Goal: Register for event/course

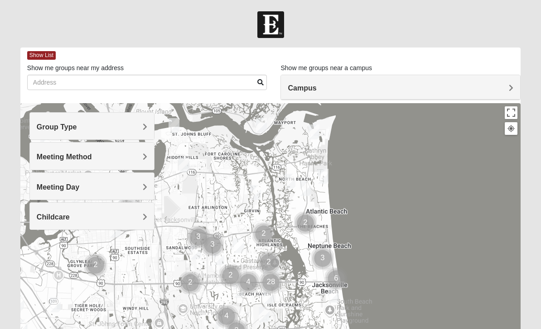
click at [149, 132] on div "Group Type" at bounding box center [92, 126] width 124 height 27
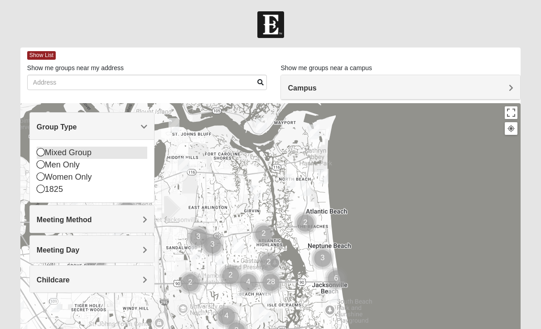
click at [102, 154] on div "Mixed Group" at bounding box center [92, 153] width 111 height 12
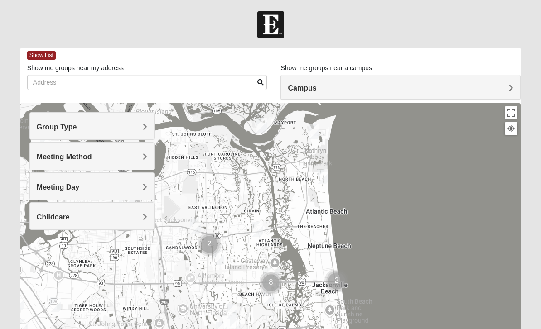
click at [134, 161] on h4 "Meeting Method" at bounding box center [92, 157] width 111 height 9
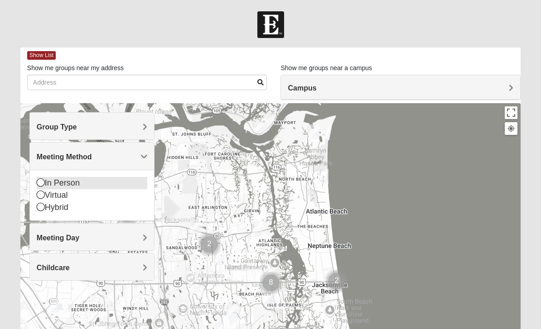
click at [80, 186] on div "In Person" at bounding box center [92, 183] width 111 height 12
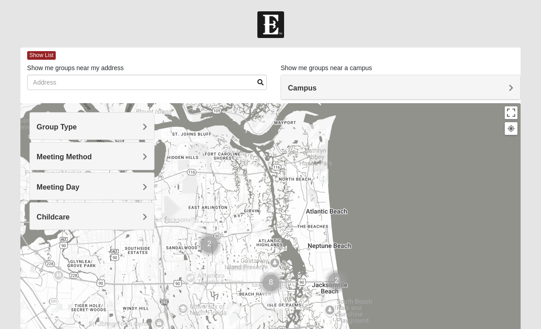
click at [95, 188] on h4 "Meeting Day" at bounding box center [92, 187] width 111 height 9
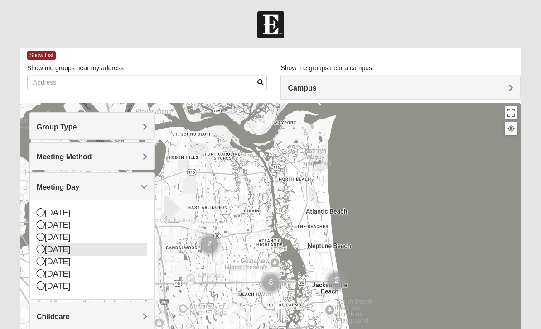
click at [86, 249] on div "[DATE]" at bounding box center [92, 250] width 111 height 12
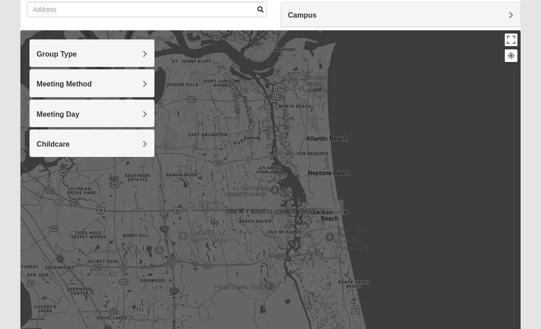
scroll to position [72, 0]
click at [92, 106] on div "Meeting Day" at bounding box center [92, 114] width 124 height 27
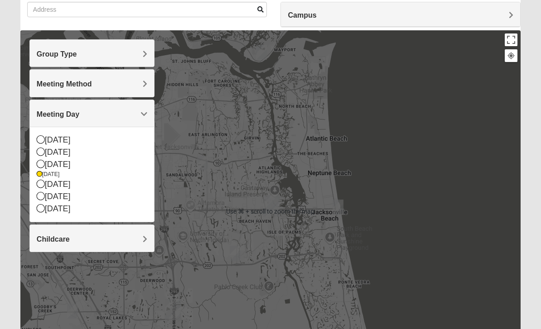
scroll to position [73, 0]
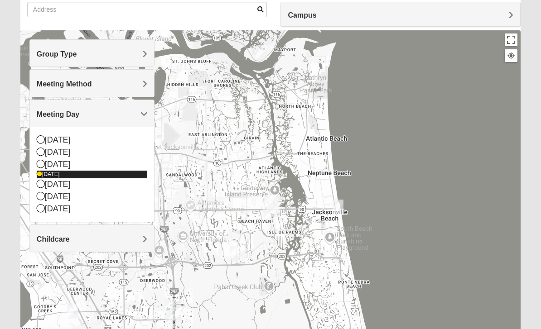
click at [76, 171] on div "[DATE]" at bounding box center [92, 175] width 111 height 8
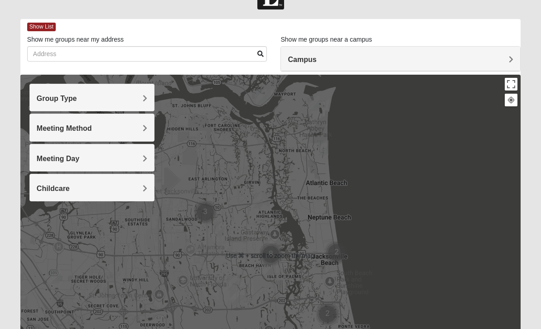
scroll to position [0, 0]
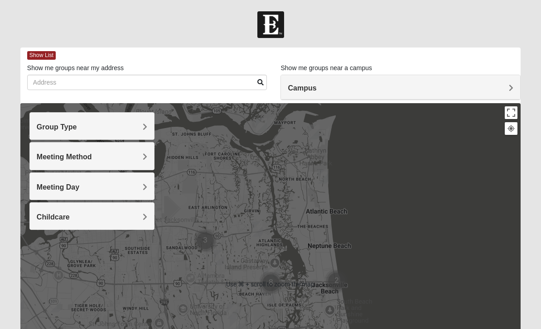
click at [336, 87] on h4 "Campus" at bounding box center [401, 88] width 226 height 9
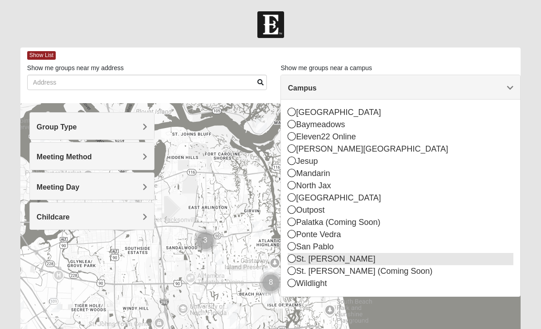
click at [332, 260] on div "St. [PERSON_NAME]" at bounding box center [401, 259] width 226 height 12
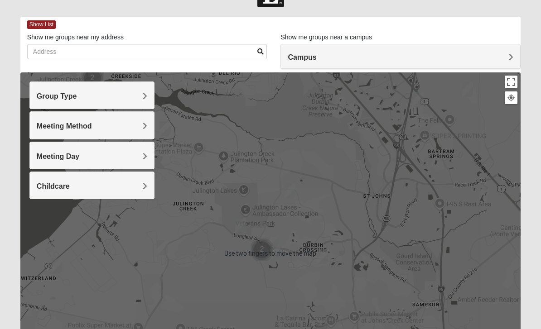
scroll to position [37, 0]
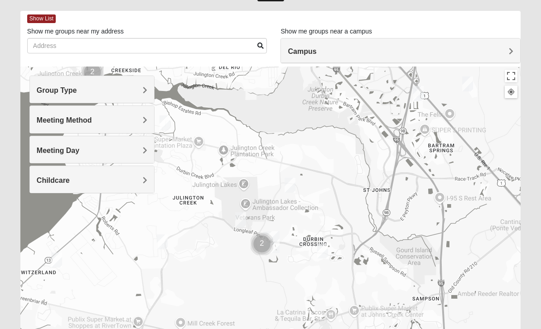
click at [261, 247] on img "Cluster of 2 groups" at bounding box center [262, 244] width 30 height 30
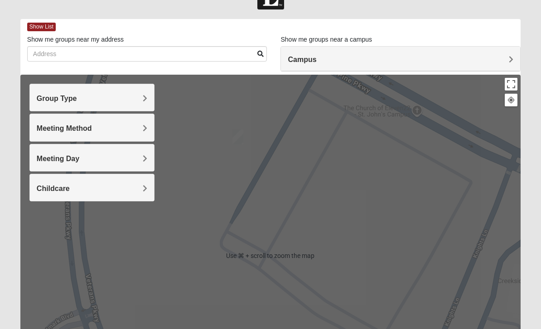
scroll to position [0, 0]
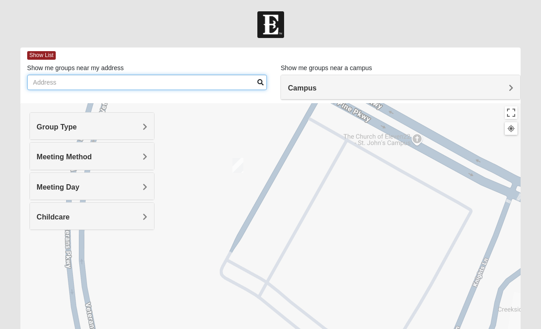
click at [206, 87] on input "Show me groups near my address" at bounding box center [147, 82] width 240 height 15
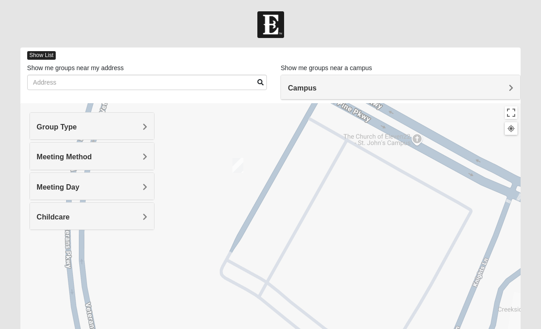
click at [48, 54] on span "Show List" at bounding box center [41, 55] width 29 height 9
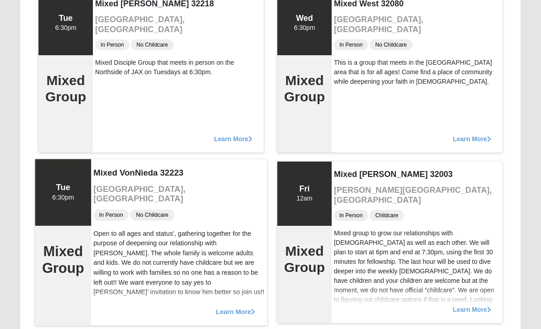
scroll to position [2856, 0]
click at [230, 307] on span "Learn More" at bounding box center [235, 307] width 39 height 0
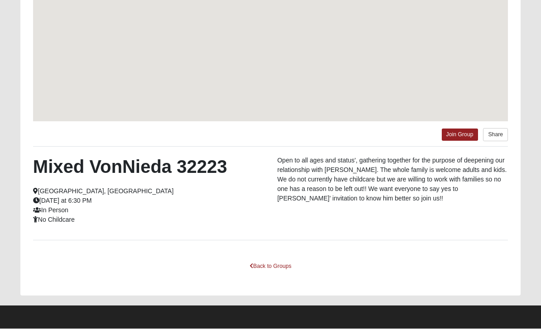
scroll to position [130, 0]
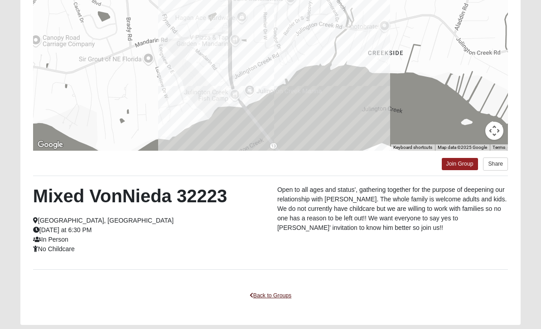
click at [264, 295] on link "Back to Groups" at bounding box center [270, 296] width 53 height 14
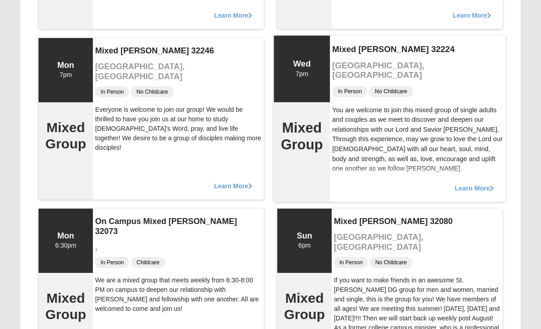
scroll to position [4175, 0]
click at [354, 169] on div "Learn More" at bounding box center [418, 183] width 176 height 37
click at [474, 183] on span "Learn More" at bounding box center [474, 183] width 39 height 0
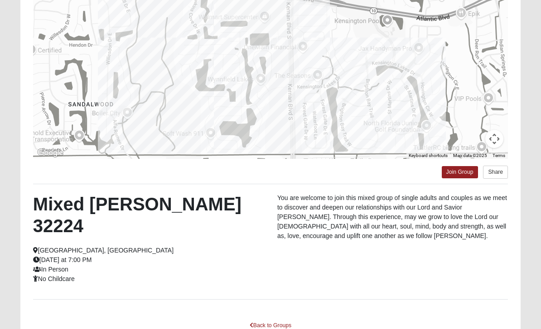
scroll to position [130, 0]
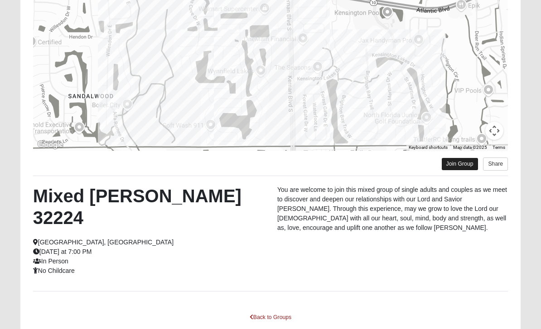
click at [454, 165] on link "Join Group" at bounding box center [460, 164] width 36 height 12
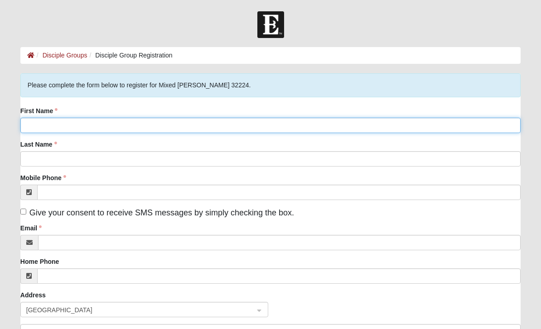
click at [81, 128] on input "First Name" at bounding box center [270, 125] width 500 height 15
type input "Mary"
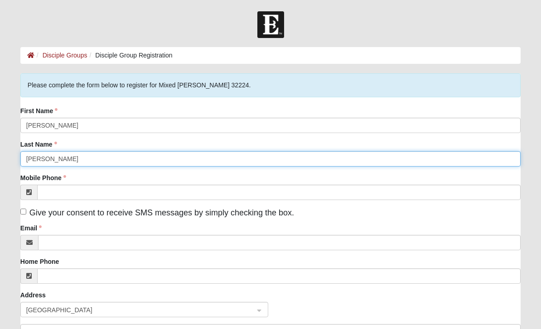
type input "McLellan"
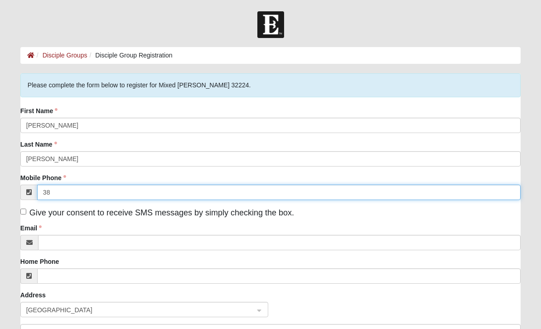
type input "3"
type input "(386) 341-4089"
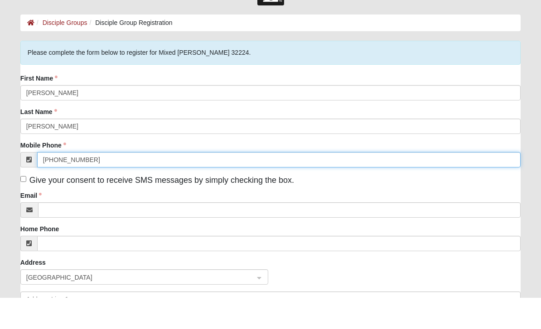
scroll to position [2, 0]
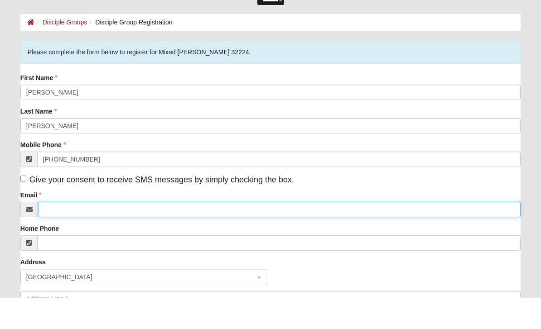
click at [303, 233] on input "Email" at bounding box center [279, 240] width 482 height 15
type input "mary.mclell@gmail.com"
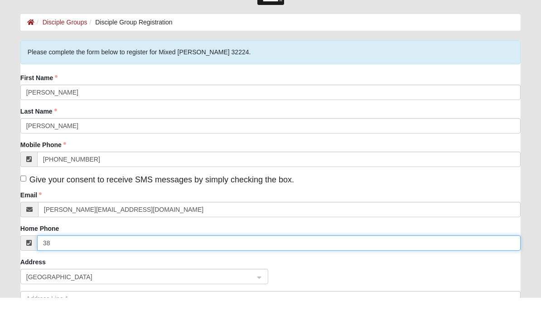
type input "3"
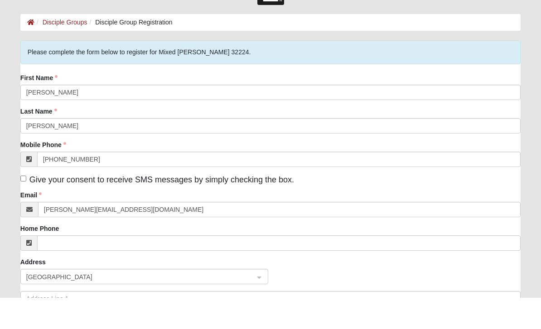
click at [20, 207] on input "Give your consent to receive SMS messages by simply checking the box." at bounding box center [23, 210] width 6 height 6
checkbox input "true"
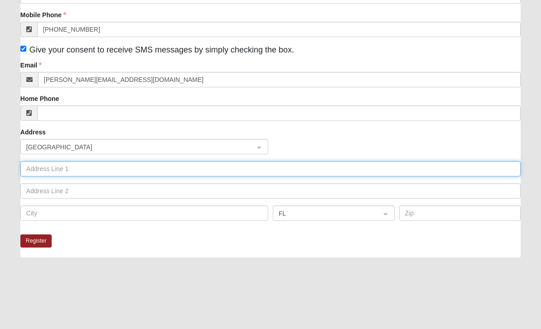
click at [215, 167] on input "text" at bounding box center [270, 169] width 500 height 15
type input "30 Crystal Palm Blvd"
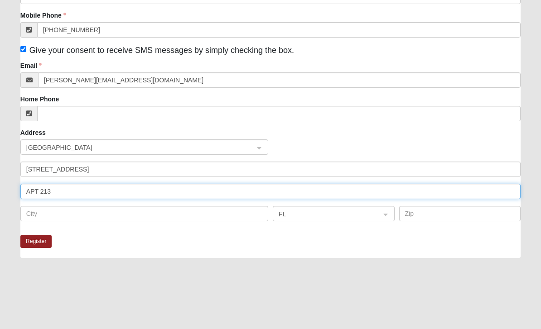
type input "APT 213"
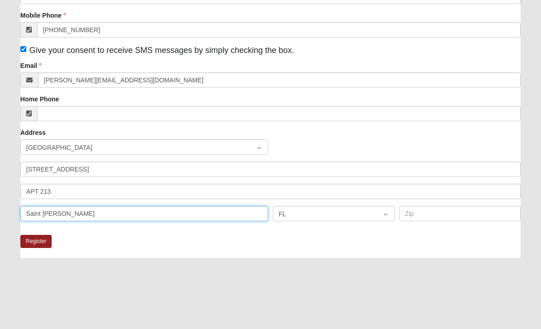
type input "Saint Johns"
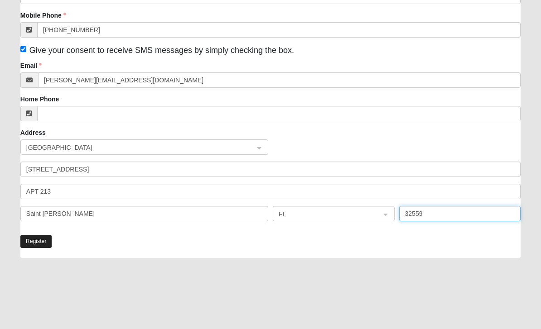
type input "32559"
click at [38, 237] on button "Register" at bounding box center [36, 241] width 32 height 13
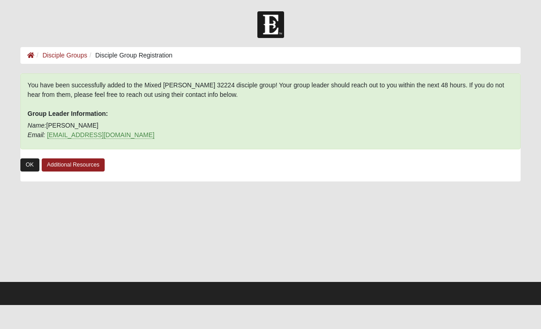
click at [30, 170] on link "OK" at bounding box center [29, 165] width 19 height 13
